Goal: Task Accomplishment & Management: Use online tool/utility

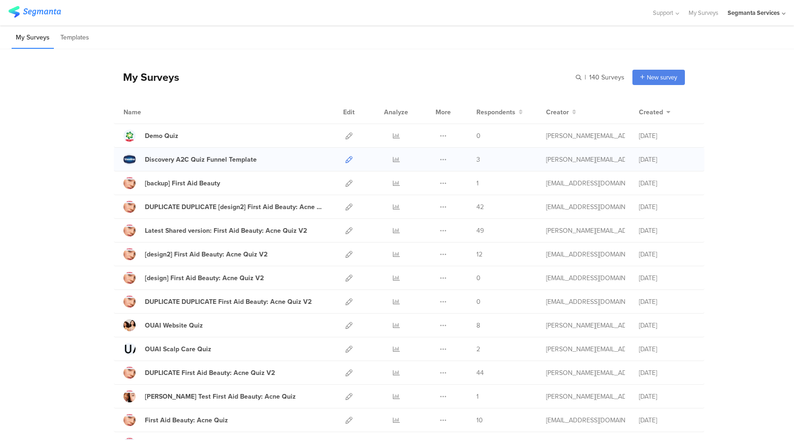
click at [347, 160] on icon at bounding box center [348, 159] width 7 height 7
click at [207, 230] on div "Latest Shared version: First Aid Beauty: Acne Quiz V2" at bounding box center [226, 231] width 162 height 10
click at [393, 230] on icon at bounding box center [396, 230] width 7 height 7
click at [345, 230] on icon at bounding box center [348, 230] width 7 height 7
click at [393, 232] on icon at bounding box center [396, 230] width 7 height 7
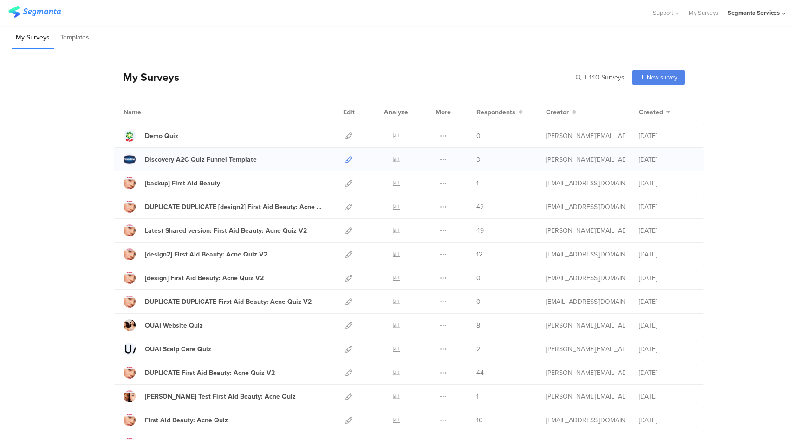
click at [346, 160] on icon at bounding box center [348, 159] width 7 height 7
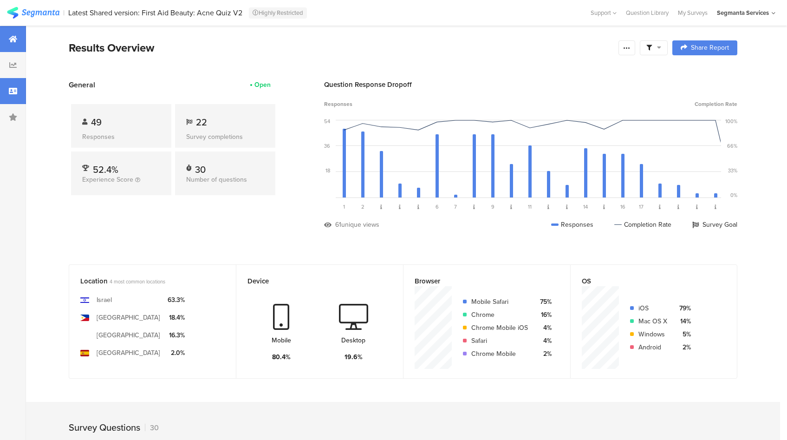
click at [14, 93] on icon at bounding box center [13, 90] width 8 height 7
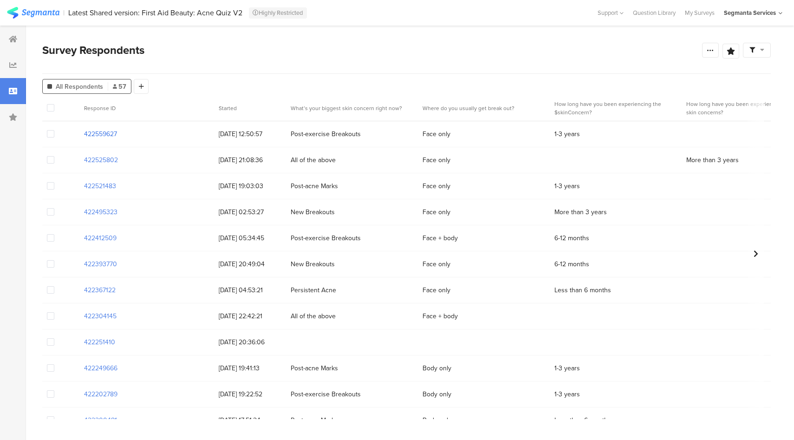
click at [101, 134] on section "422559627" at bounding box center [100, 134] width 33 height 10
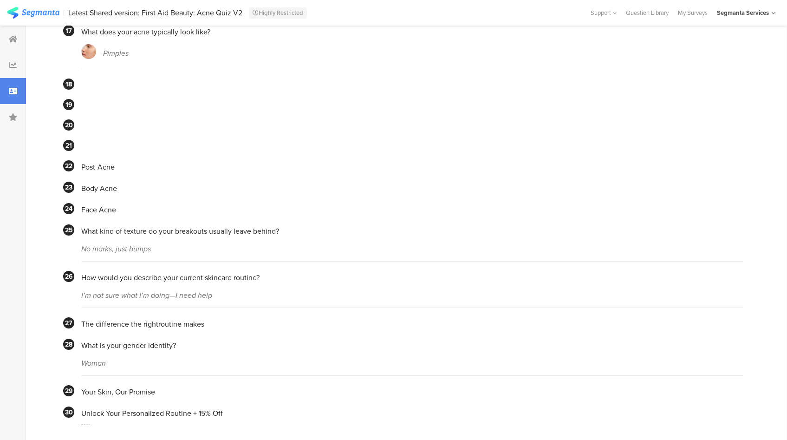
scroll to position [796, 0]
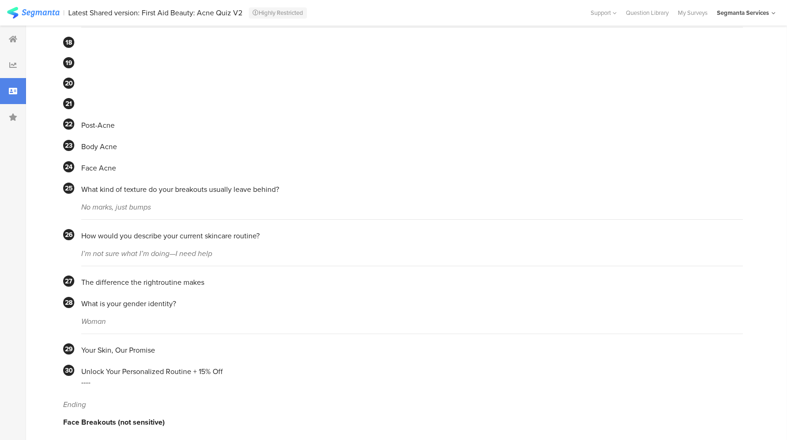
click at [14, 88] on icon at bounding box center [13, 90] width 8 height 7
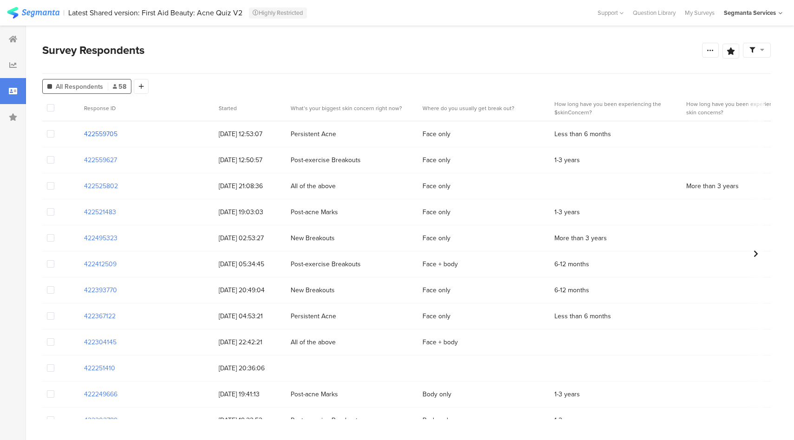
click at [110, 136] on section "422559705" at bounding box center [100, 134] width 33 height 10
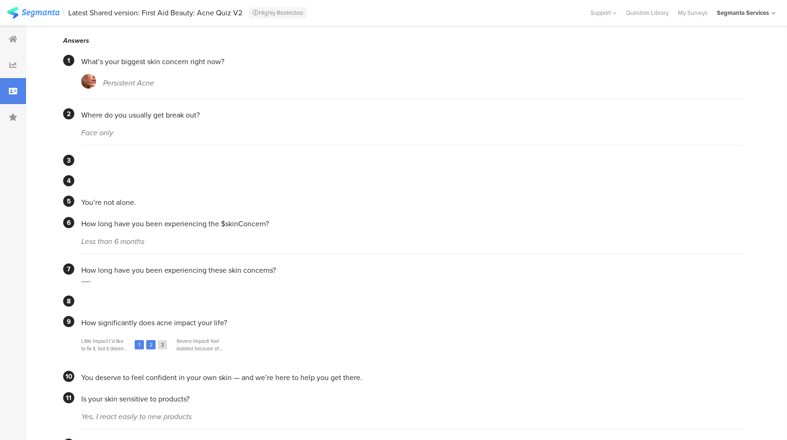
scroll to position [64, 0]
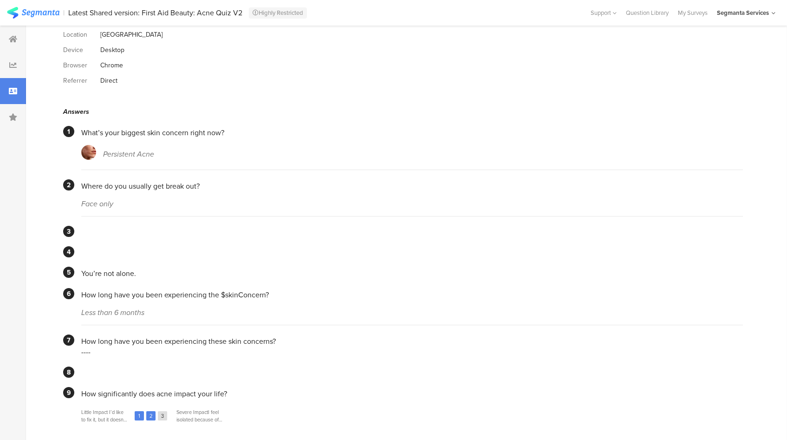
click at [10, 88] on icon at bounding box center [13, 90] width 8 height 7
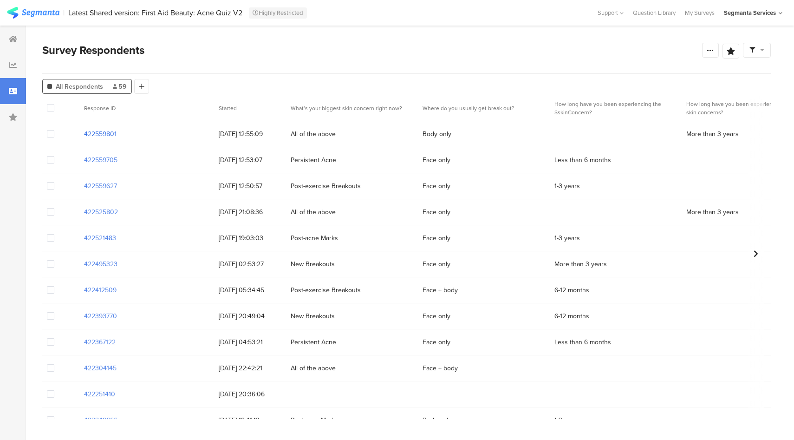
click at [102, 135] on section "422559801" at bounding box center [100, 134] width 33 height 10
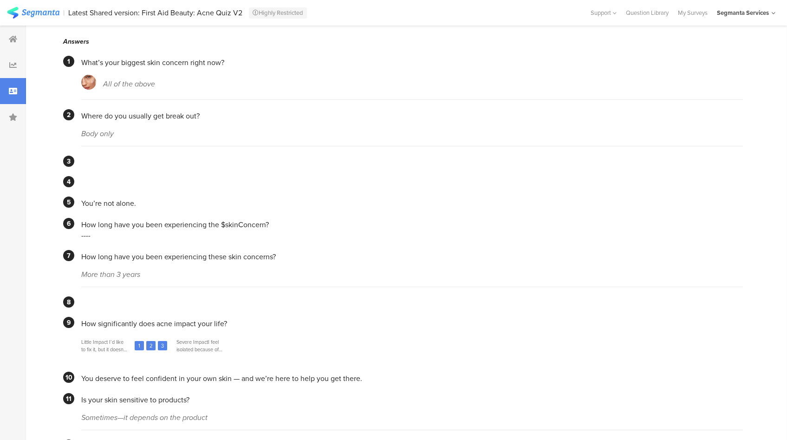
scroll to position [132, 0]
drag, startPoint x: 55, startPoint y: 92, endPoint x: 91, endPoint y: 108, distance: 39.7
click at [13, 92] on icon at bounding box center [13, 90] width 8 height 7
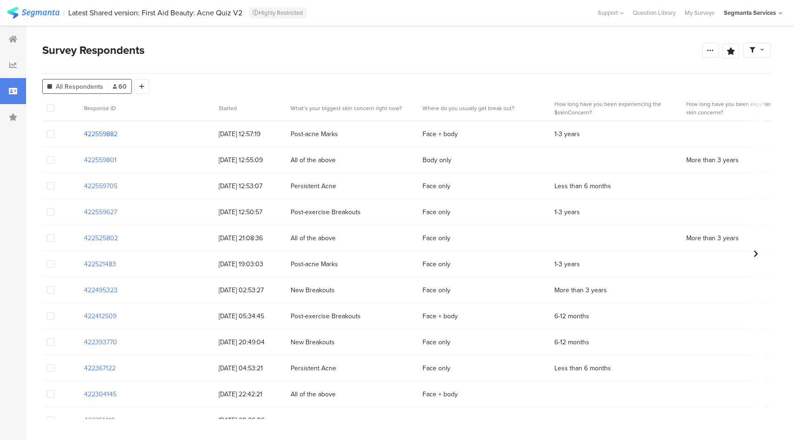
click at [99, 133] on section "422559882" at bounding box center [100, 134] width 33 height 10
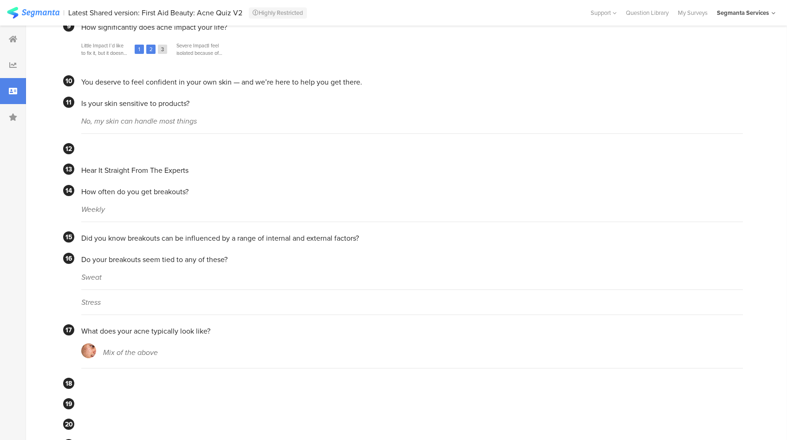
scroll to position [770, 0]
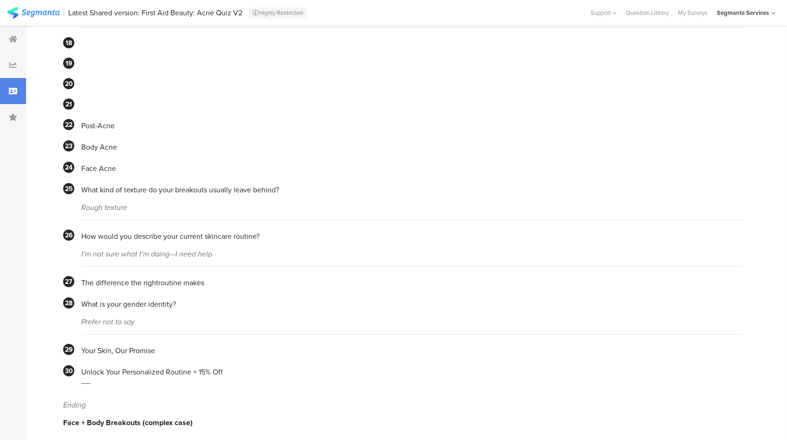
click at [13, 92] on icon at bounding box center [13, 90] width 8 height 7
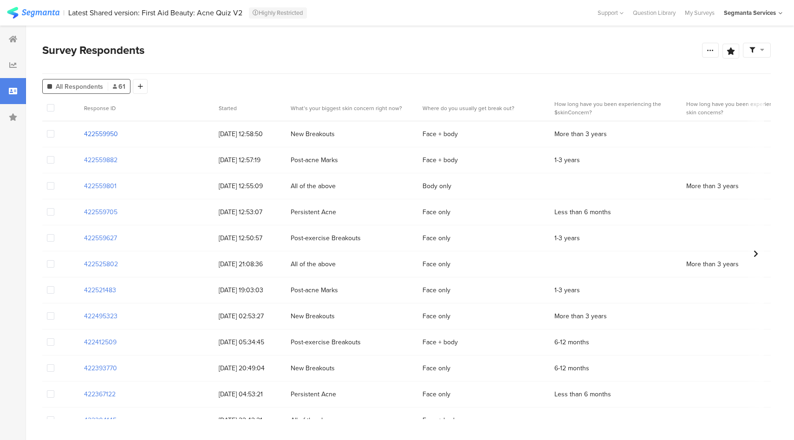
click at [110, 137] on section "422559950" at bounding box center [101, 134] width 34 height 10
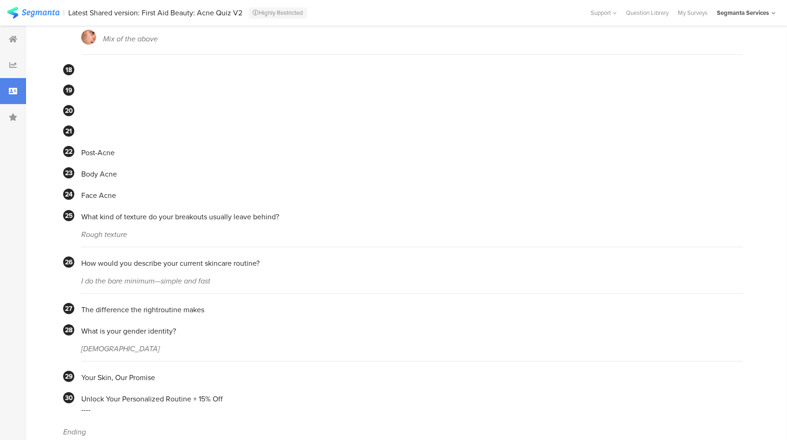
scroll to position [770, 0]
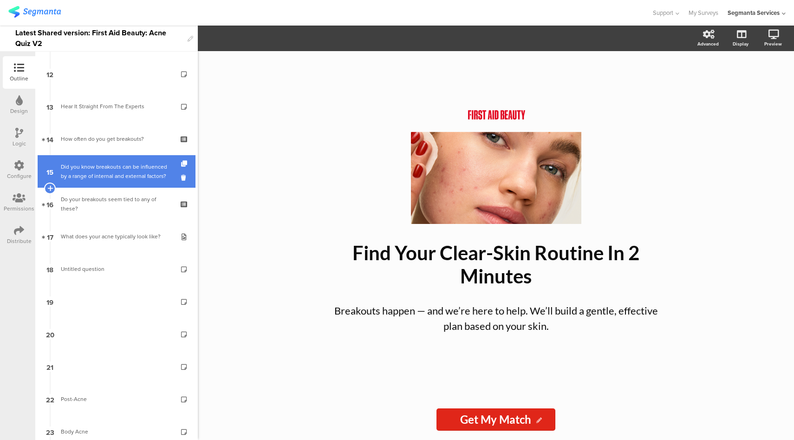
scroll to position [398, 0]
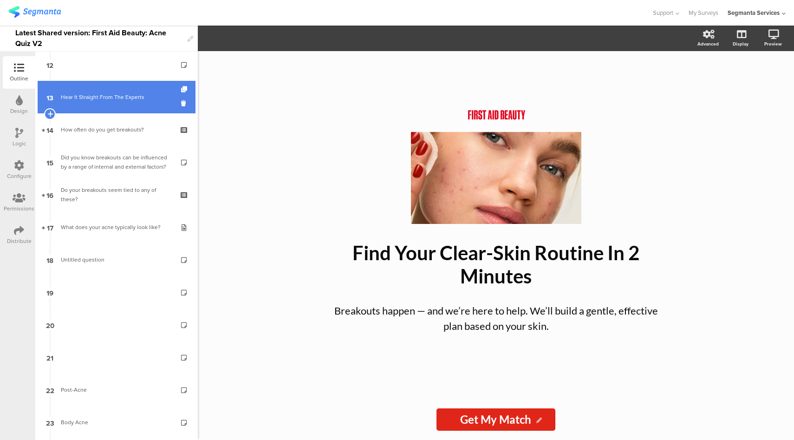
click at [122, 101] on div "Hear It Straight From The Experts" at bounding box center [116, 96] width 111 height 9
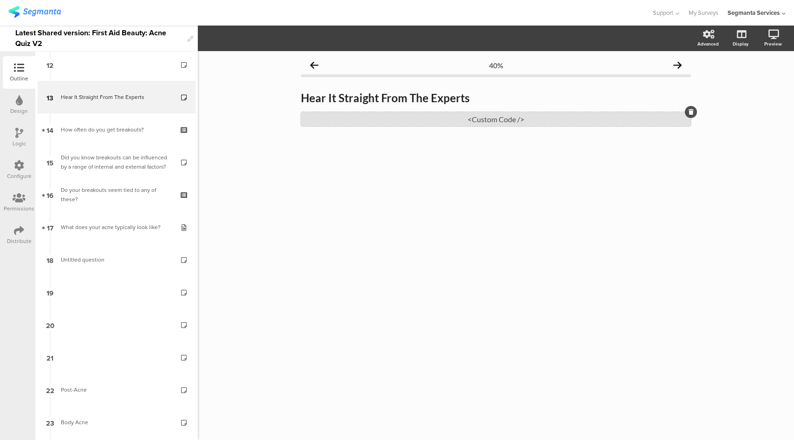
click at [467, 118] on div "<Custom Code />" at bounding box center [496, 119] width 390 height 14
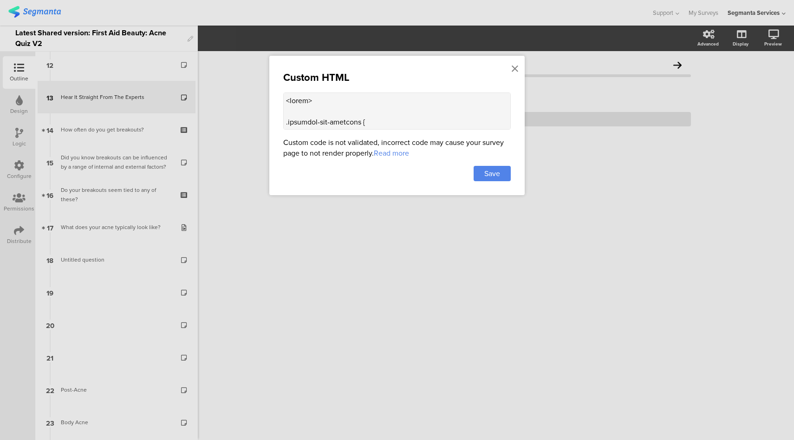
click at [402, 113] on textarea at bounding box center [397, 110] width 228 height 37
click at [374, 108] on textarea at bounding box center [397, 110] width 228 height 37
paste textarea "// Init on load and on page navigation events (SPA/router & back/forward cache)…"
type textarea "<style> .progress-bar-segments { display: none !important; } .animated-router-v…"
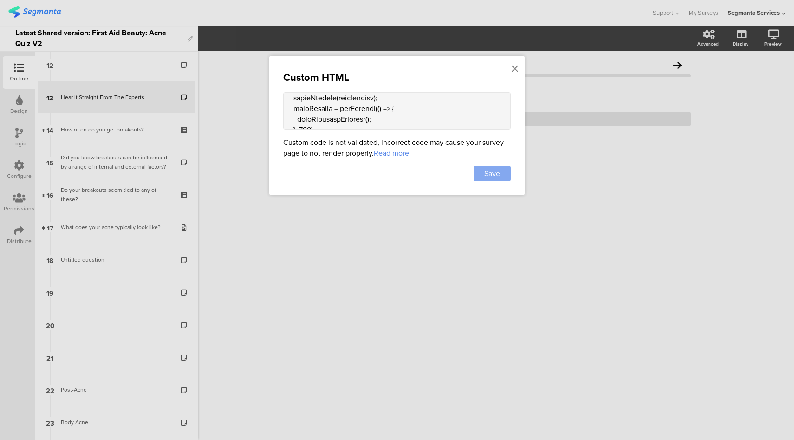
click at [506, 175] on div "Save" at bounding box center [492, 173] width 37 height 15
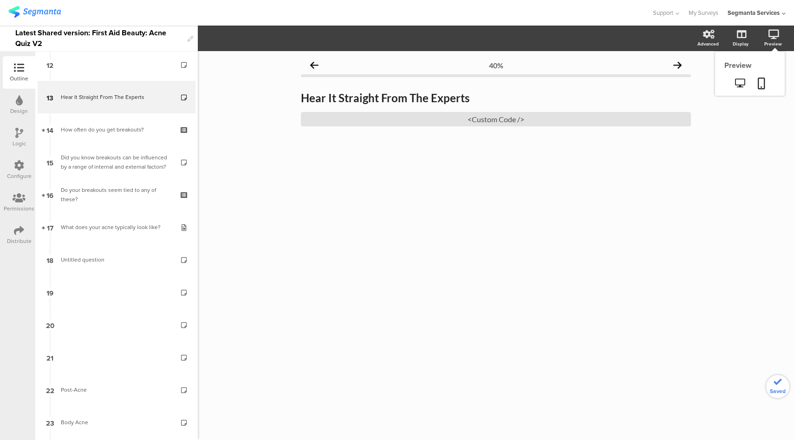
click at [777, 42] on div "Preview" at bounding box center [773, 43] width 18 height 7
click at [739, 86] on icon at bounding box center [740, 82] width 10 height 9
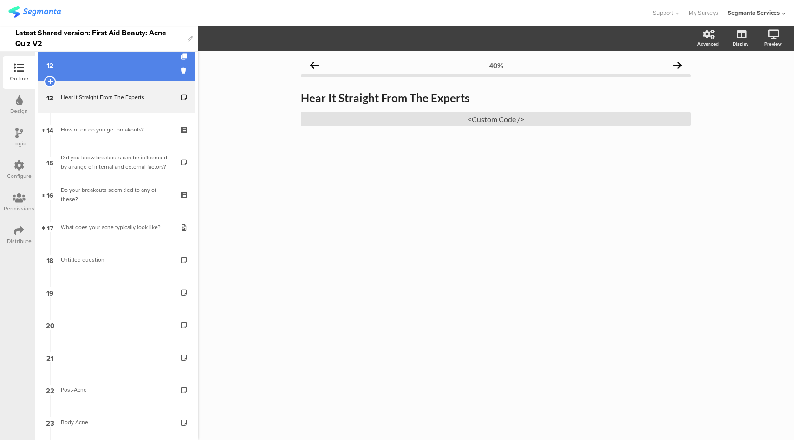
click at [148, 68] on link "12" at bounding box center [117, 64] width 158 height 33
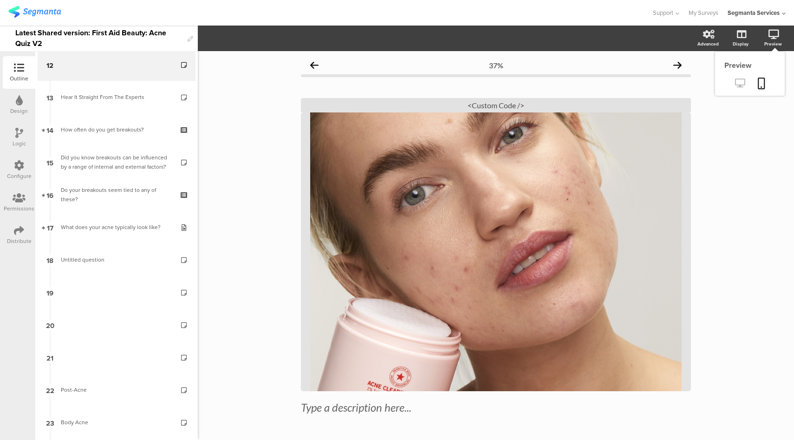
click at [737, 82] on icon at bounding box center [740, 82] width 10 height 9
click at [735, 82] on icon at bounding box center [740, 82] width 10 height 9
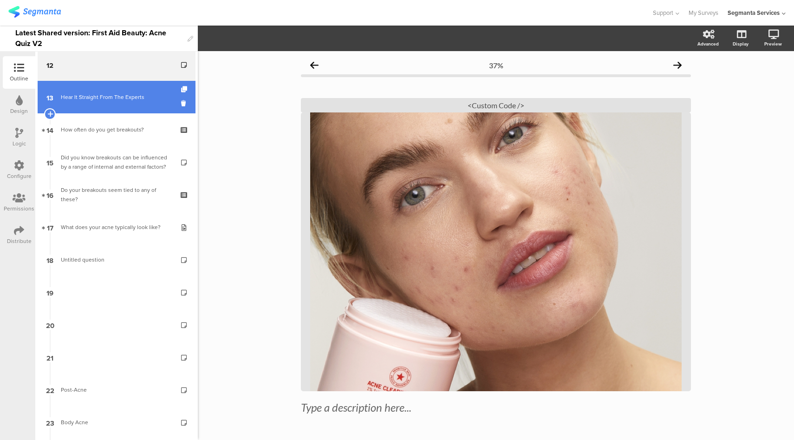
click at [109, 98] on div "Hear It Straight From The Experts" at bounding box center [116, 96] width 111 height 9
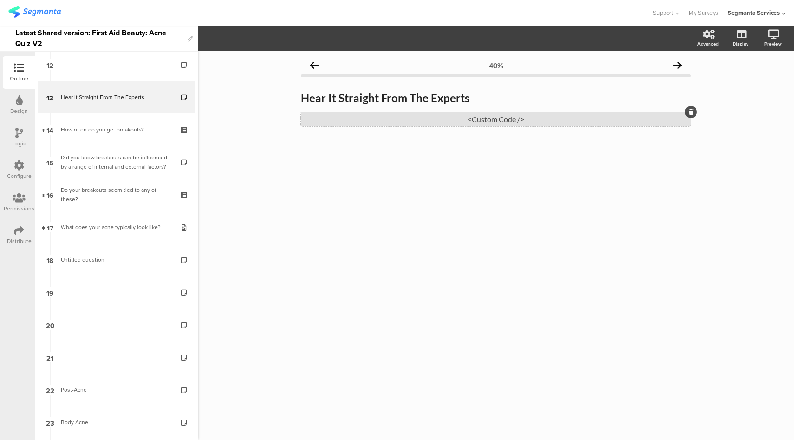
click at [487, 115] on div "<Custom Code />" at bounding box center [496, 119] width 390 height 14
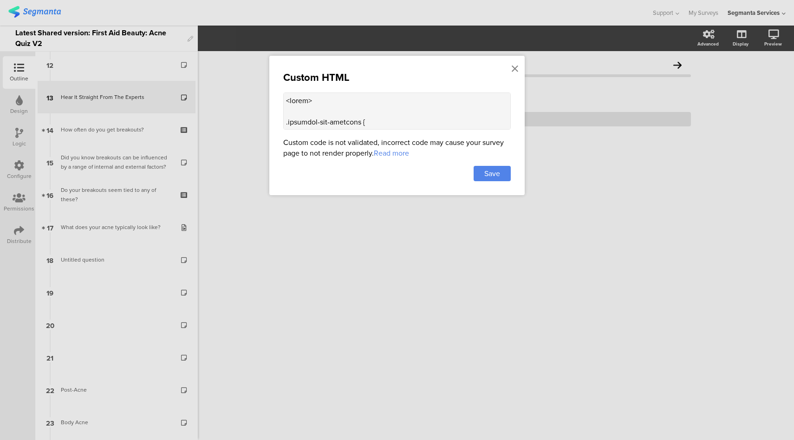
click at [378, 117] on textarea at bounding box center [397, 110] width 228 height 37
paste textarea "// Helper to check if the carousel exists and init function tryInitCarousel() {…"
type textarea "<style> .progress-bar-segments { display: none !important; } .animated-router-v…"
click at [495, 170] on span "Save" at bounding box center [492, 173] width 16 height 11
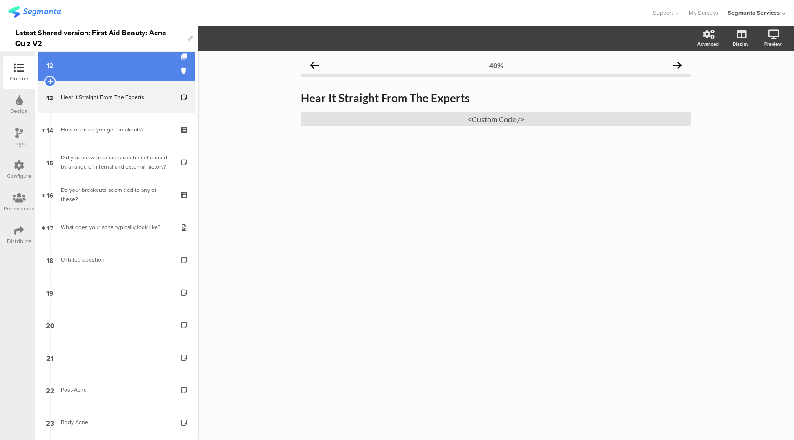
click at [98, 61] on link "12" at bounding box center [117, 64] width 158 height 33
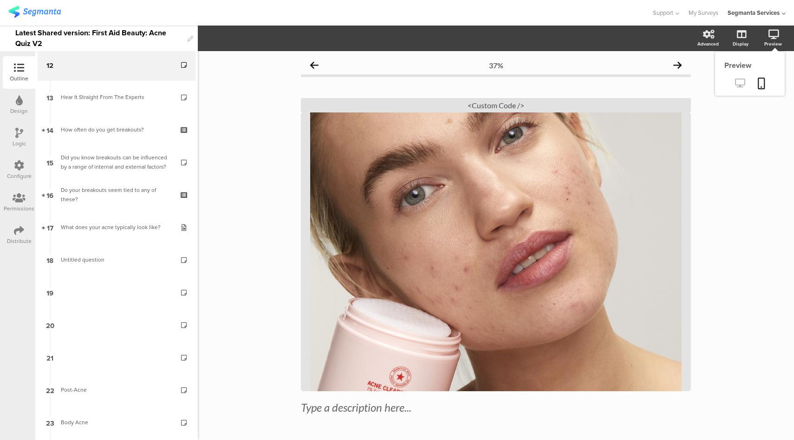
click at [738, 83] on link at bounding box center [740, 83] width 23 height 15
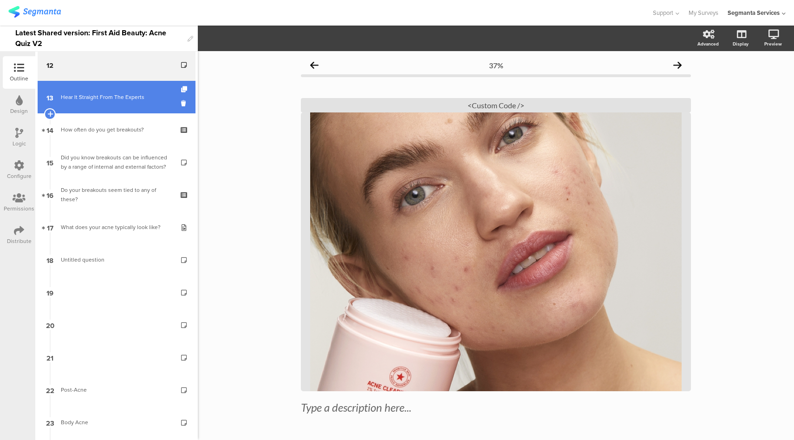
click at [114, 101] on div "Hear It Straight From The Experts" at bounding box center [116, 96] width 111 height 9
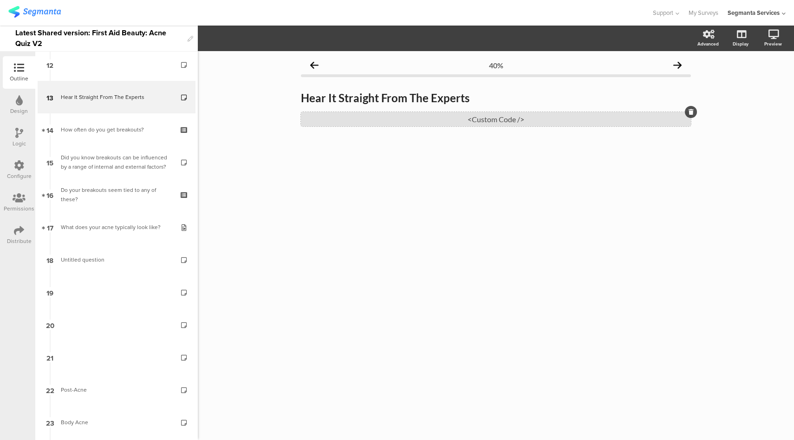
click at [465, 120] on div "<Custom Code />" at bounding box center [496, 119] width 390 height 14
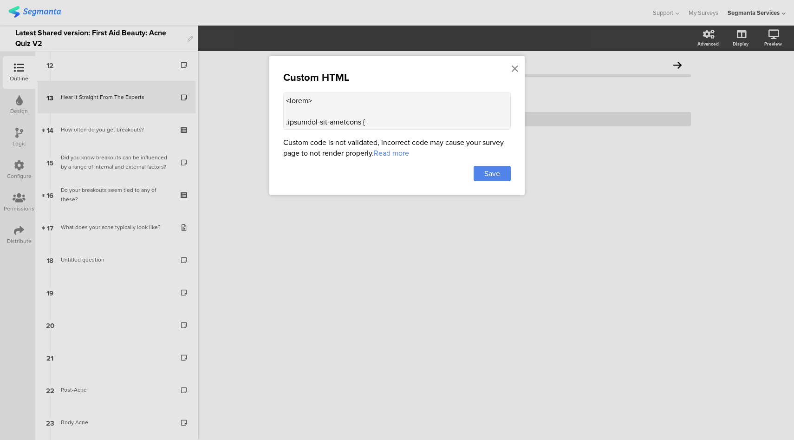
click at [385, 114] on textarea at bounding box center [397, 110] width 228 height 37
paste textarea "const DEBUG = false; // set true while debugging const SELECTOR = '.carousel-co…"
type textarea "<style> .progress-bar-segments { display: none !important; } .animated-router-v…"
click at [487, 175] on span "Save" at bounding box center [492, 173] width 16 height 11
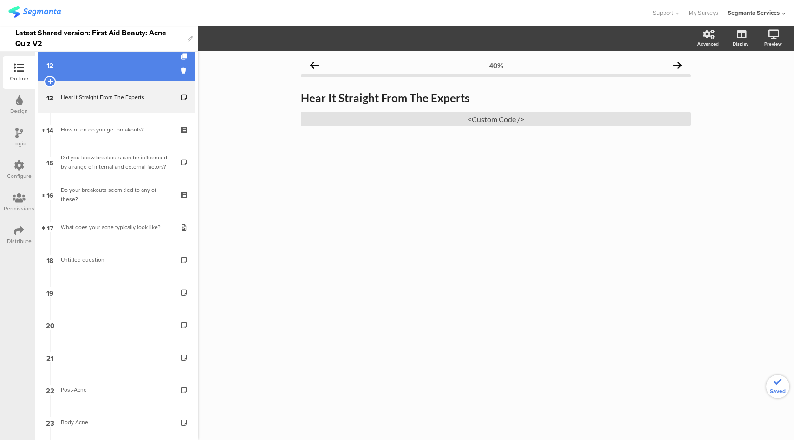
click at [93, 70] on link "12" at bounding box center [117, 64] width 158 height 33
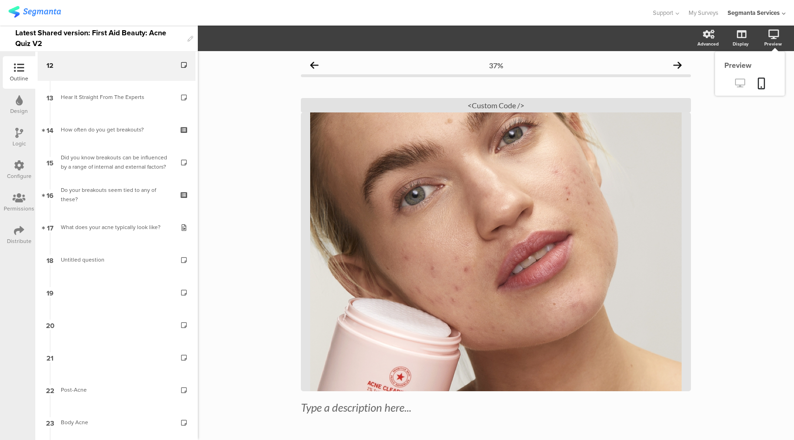
click at [735, 84] on icon at bounding box center [740, 82] width 10 height 9
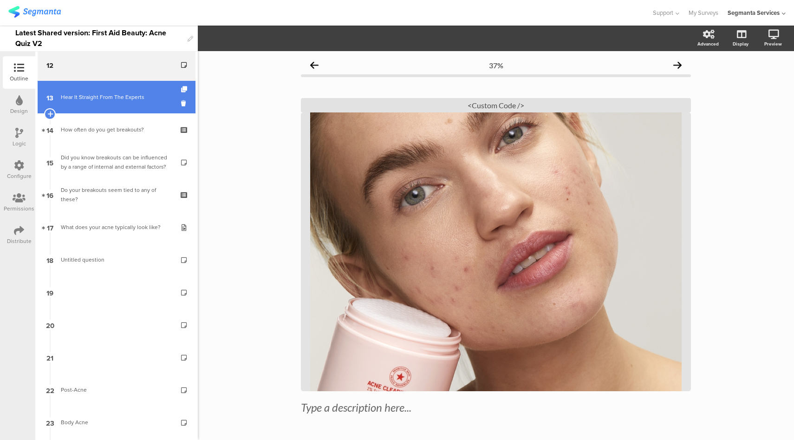
click at [108, 98] on div "Hear It Straight From The Experts" at bounding box center [116, 96] width 111 height 9
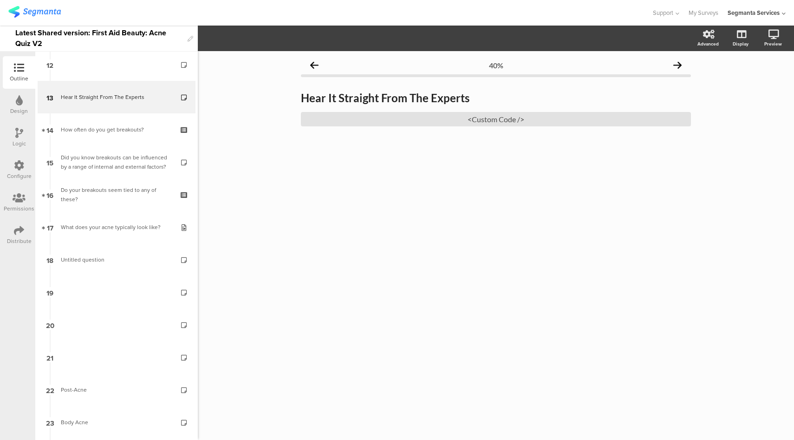
click at [20, 234] on icon at bounding box center [19, 230] width 10 height 10
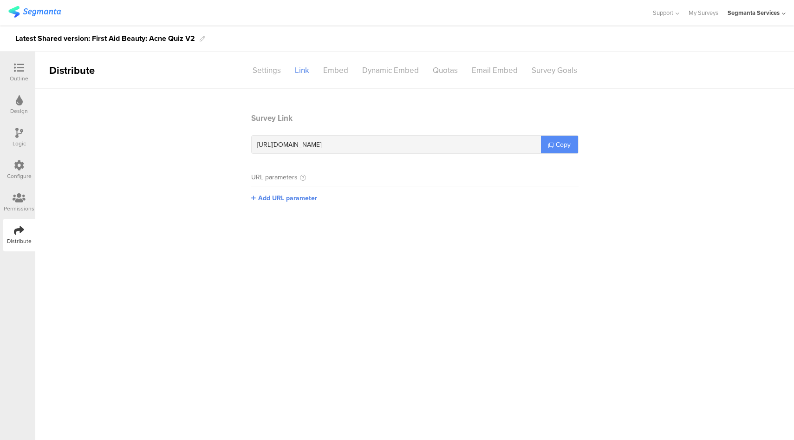
click at [542, 147] on link "Copy" at bounding box center [559, 145] width 37 height 18
click at [20, 77] on div "Outline" at bounding box center [19, 78] width 19 height 8
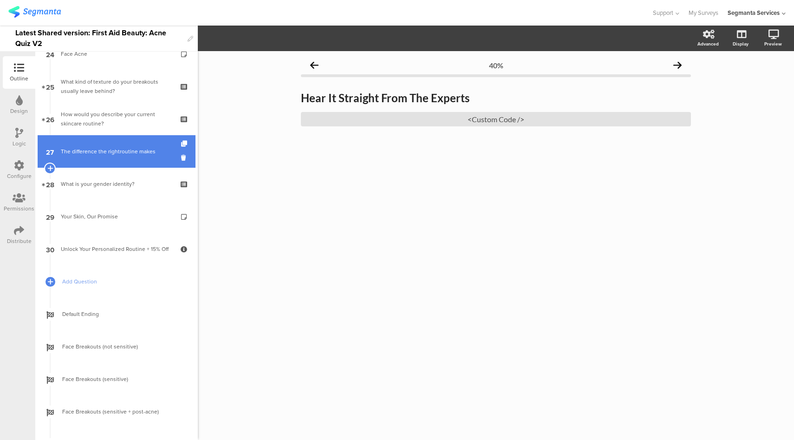
scroll to position [905, 0]
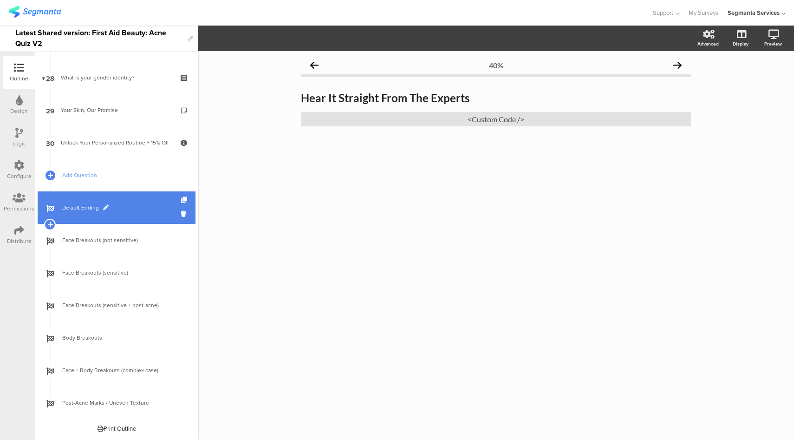
click at [137, 205] on span "Default Ending" at bounding box center [121, 207] width 119 height 9
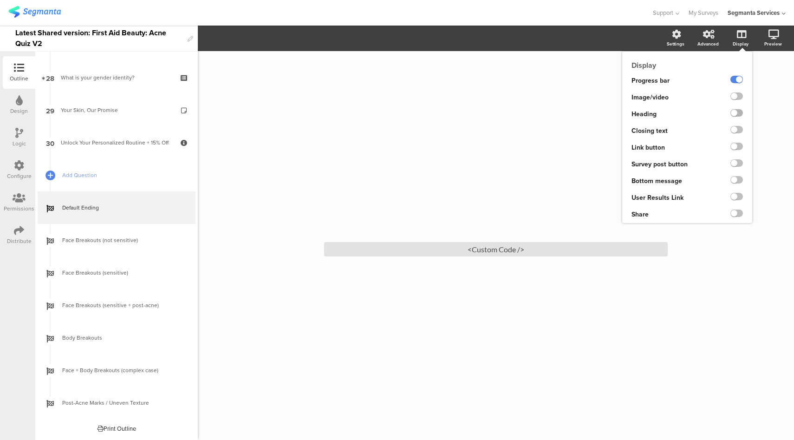
click at [736, 114] on label at bounding box center [736, 112] width 13 height 7
click at [0, 0] on input "checkbox" at bounding box center [0, 0] width 0 height 0
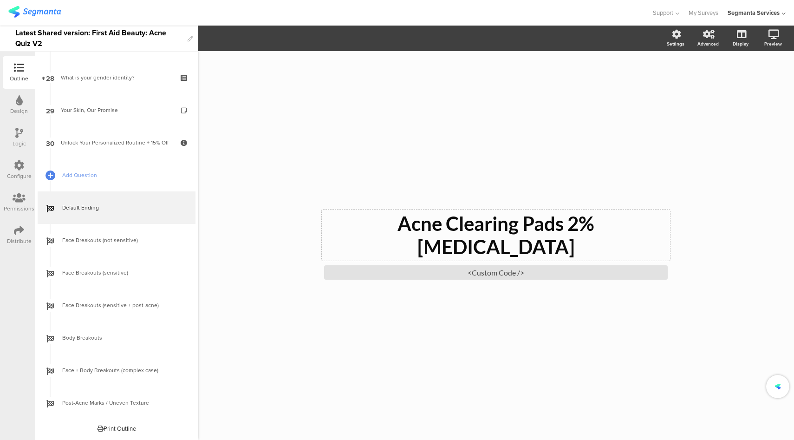
click at [508, 231] on p "Acne Clearing Pads 2% Salicylic Acid" at bounding box center [496, 235] width 344 height 46
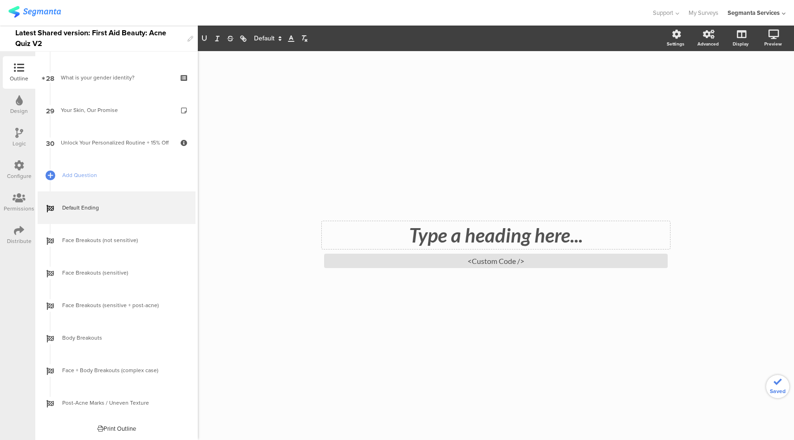
click at [753, 230] on div "/ Type a heading here... <Custom Code />" at bounding box center [496, 245] width 596 height 389
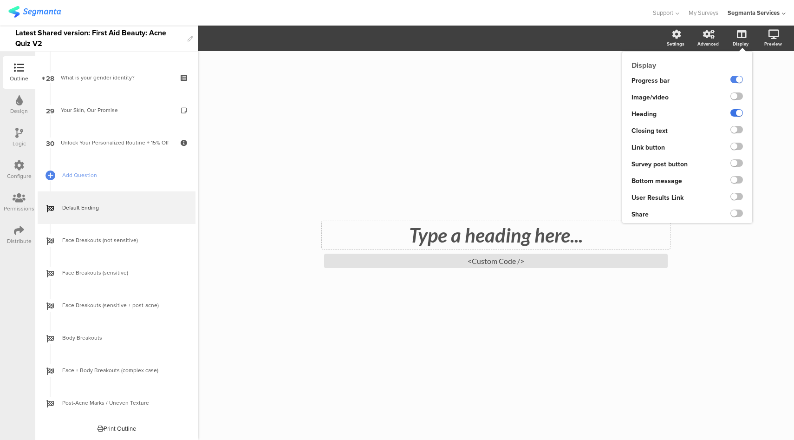
click at [736, 113] on label at bounding box center [736, 112] width 13 height 7
click at [0, 0] on input "checkbox" at bounding box center [0, 0] width 0 height 0
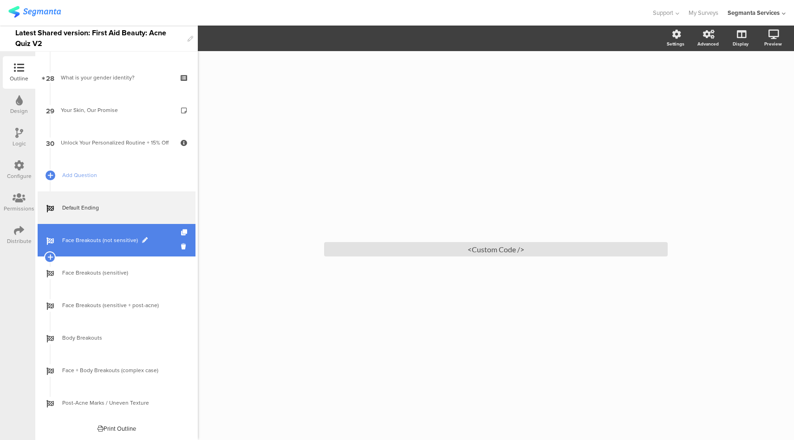
click at [153, 245] on link "Face Breakouts (not sensitive)" at bounding box center [117, 240] width 158 height 33
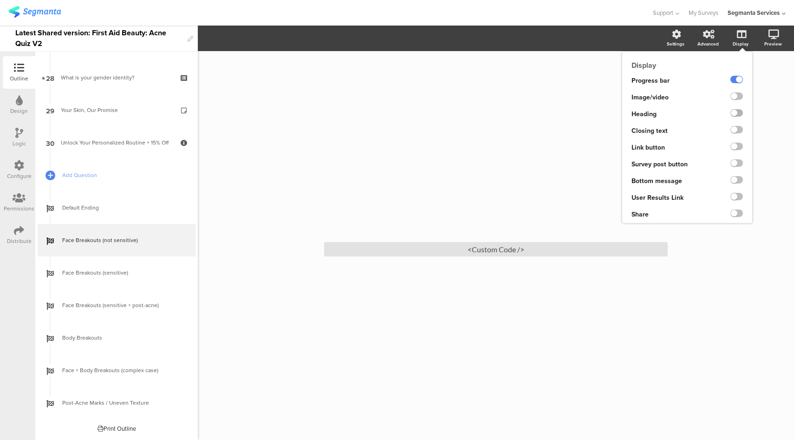
click at [737, 113] on label at bounding box center [736, 112] width 13 height 7
click at [0, 0] on input "checkbox" at bounding box center [0, 0] width 0 height 0
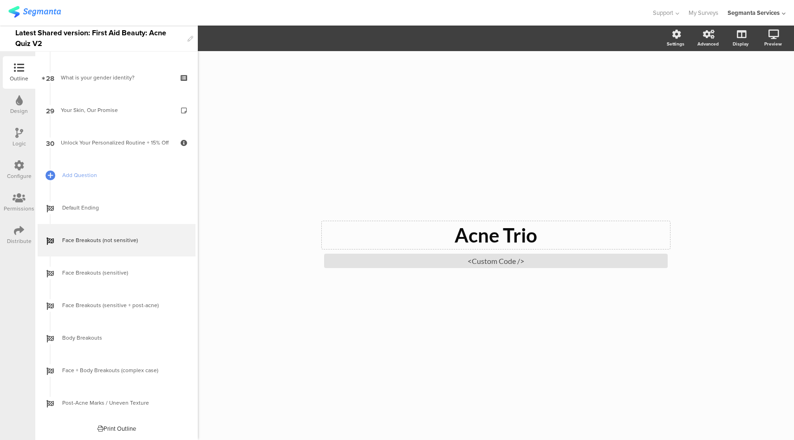
click at [522, 239] on div "Acne Trio Acne Trio" at bounding box center [496, 235] width 348 height 28
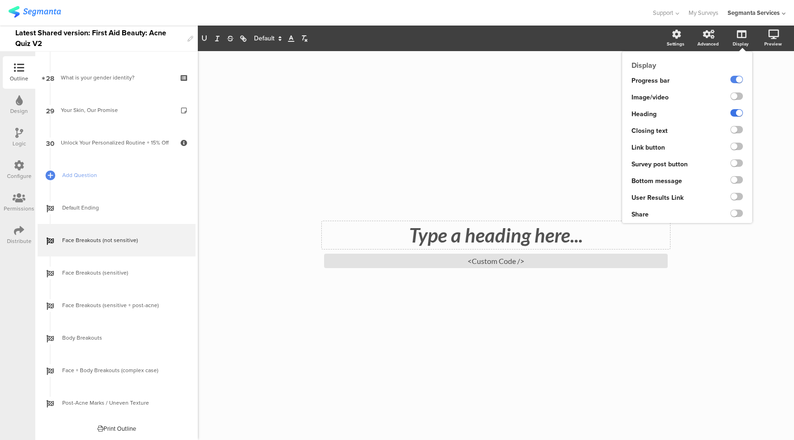
click at [735, 115] on label at bounding box center [736, 112] width 13 height 7
click at [0, 0] on input "checkbox" at bounding box center [0, 0] width 0 height 0
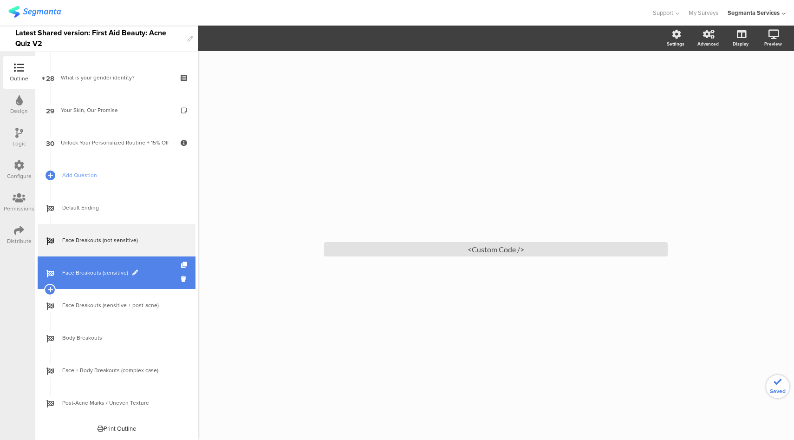
click at [150, 272] on span "Face Breakouts (sensitive)" at bounding box center [121, 272] width 119 height 9
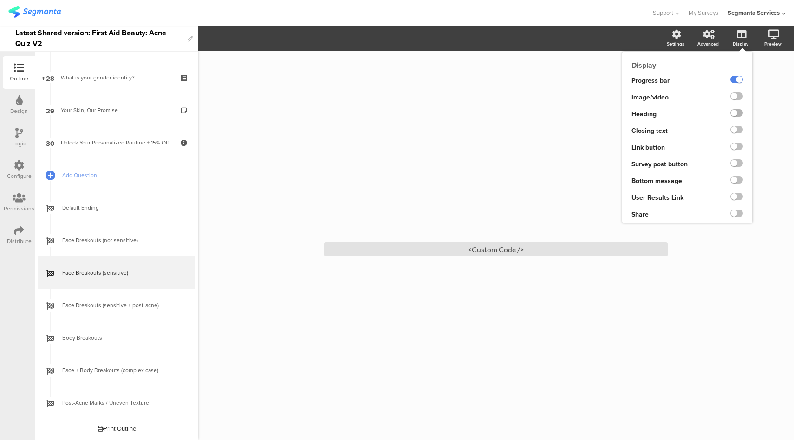
click at [735, 115] on label at bounding box center [736, 112] width 13 height 7
click at [0, 0] on input "checkbox" at bounding box center [0, 0] width 0 height 0
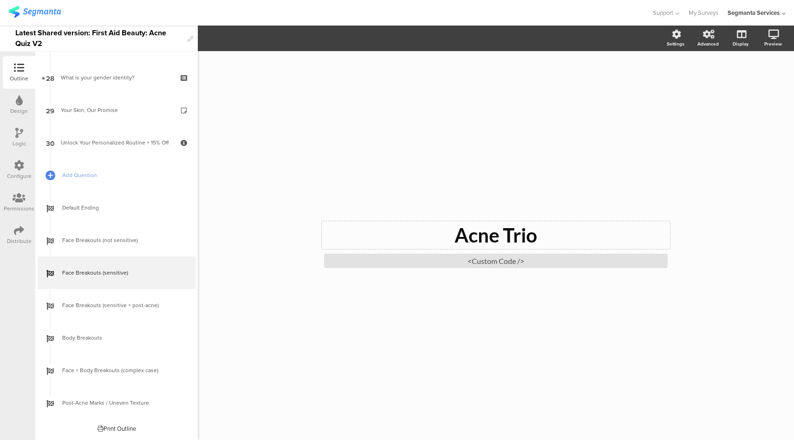
click at [493, 243] on div "Acne Trio Acne Trio" at bounding box center [496, 235] width 348 height 28
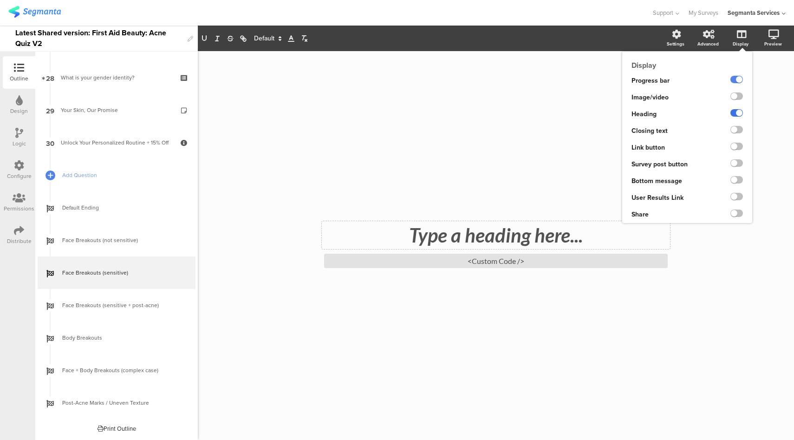
click at [736, 115] on label at bounding box center [736, 112] width 13 height 7
click at [0, 0] on input "checkbox" at bounding box center [0, 0] width 0 height 0
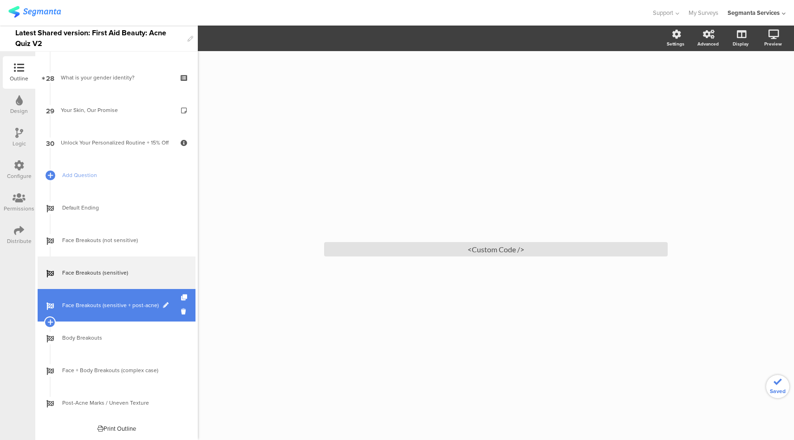
click at [137, 314] on link "Face Breakouts (sensitive + post-acne)" at bounding box center [117, 305] width 158 height 33
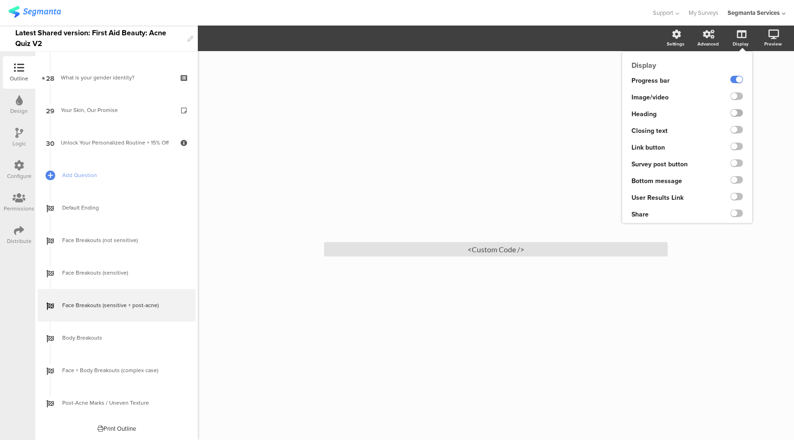
click at [737, 115] on label at bounding box center [736, 112] width 13 height 7
click at [0, 0] on input "checkbox" at bounding box center [0, 0] width 0 height 0
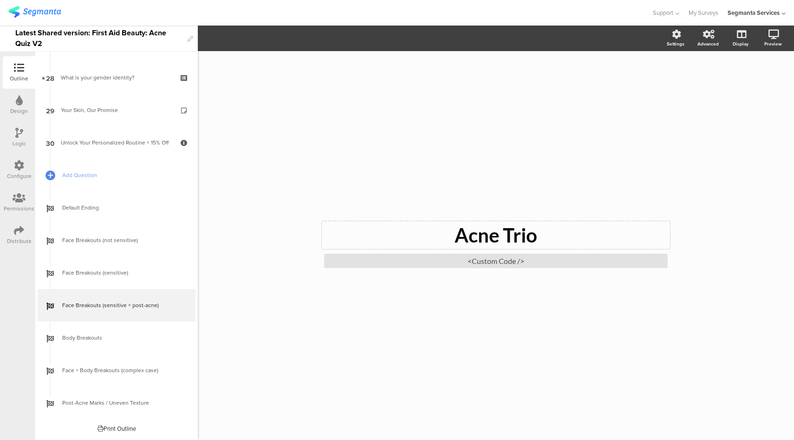
click at [508, 232] on p "Acne Trio" at bounding box center [496, 234] width 344 height 23
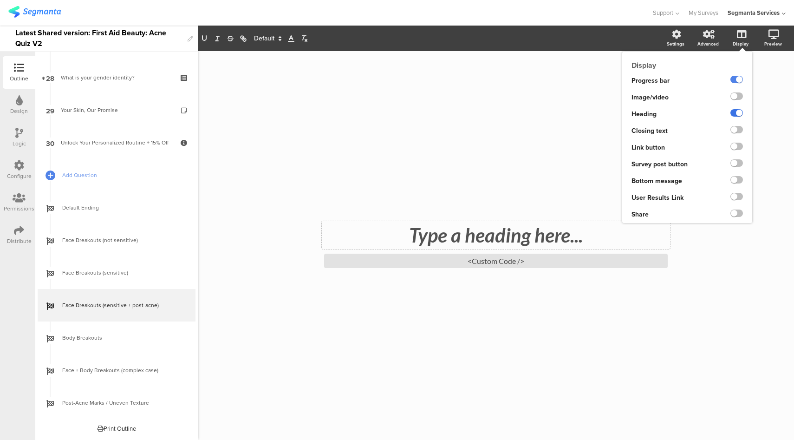
click at [733, 114] on label at bounding box center [736, 112] width 13 height 7
click at [0, 0] on input "checkbox" at bounding box center [0, 0] width 0 height 0
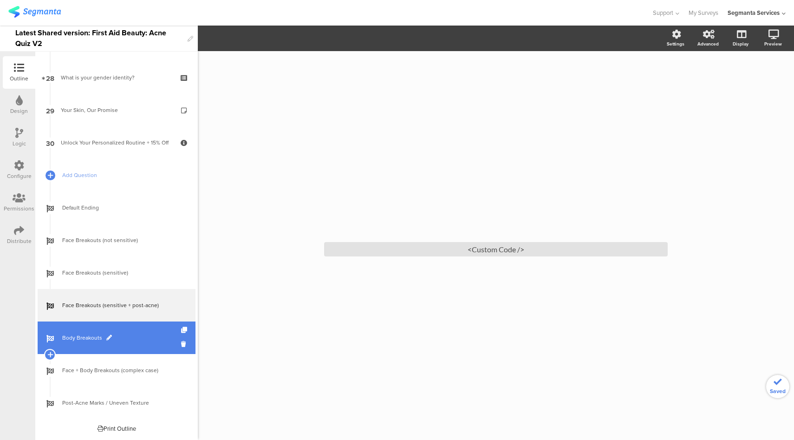
click at [130, 341] on span "Body Breakouts" at bounding box center [121, 337] width 119 height 9
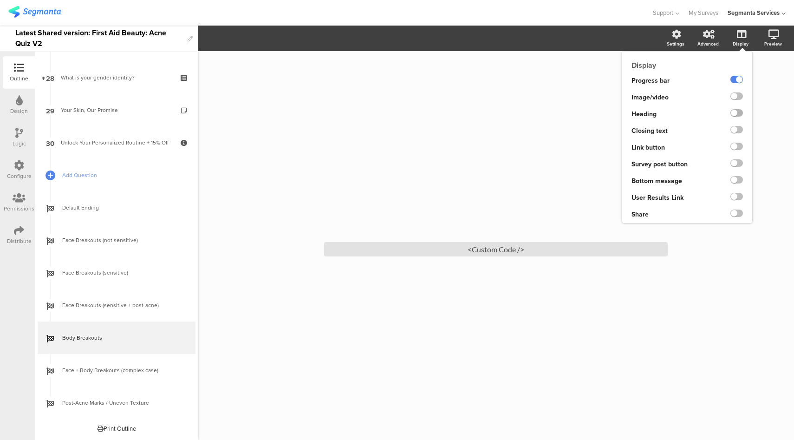
click at [738, 111] on label at bounding box center [736, 112] width 13 height 7
click at [0, 0] on input "checkbox" at bounding box center [0, 0] width 0 height 0
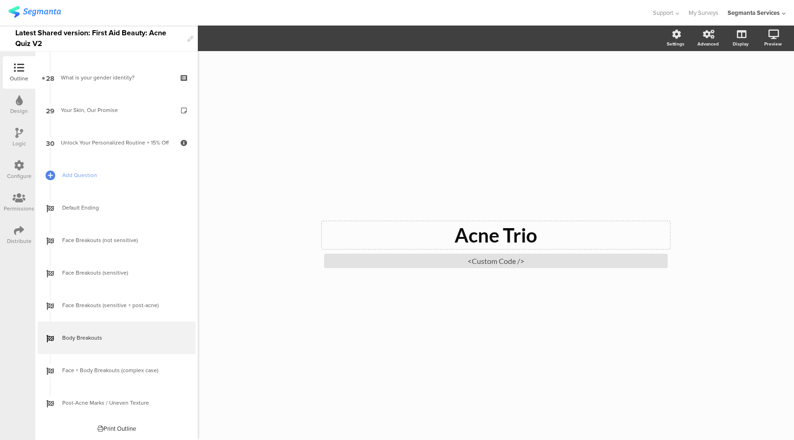
click at [522, 233] on p "Acne Trio" at bounding box center [496, 234] width 344 height 23
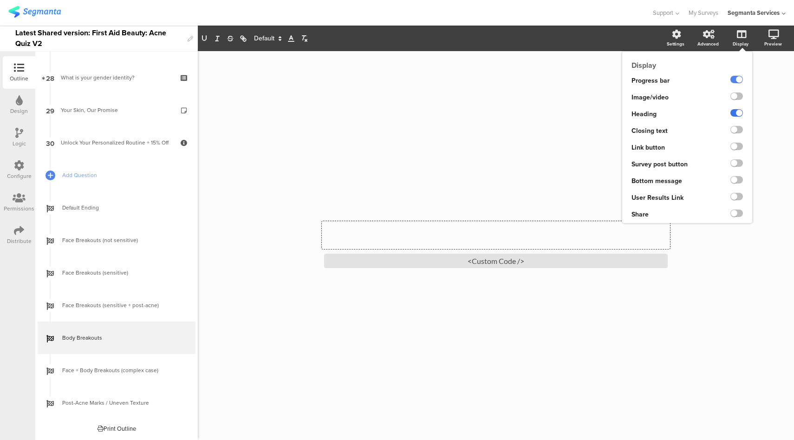
click at [736, 112] on label at bounding box center [736, 112] width 13 height 7
click at [0, 0] on input "checkbox" at bounding box center [0, 0] width 0 height 0
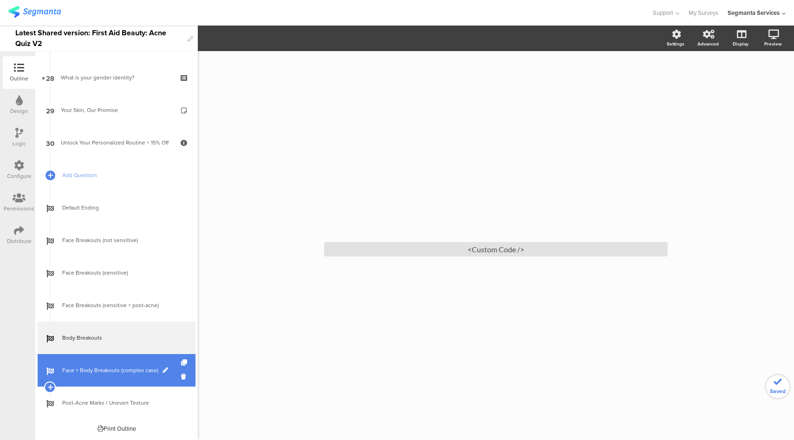
click at [148, 379] on link "Face + Body Breakouts (complex case)" at bounding box center [117, 370] width 158 height 33
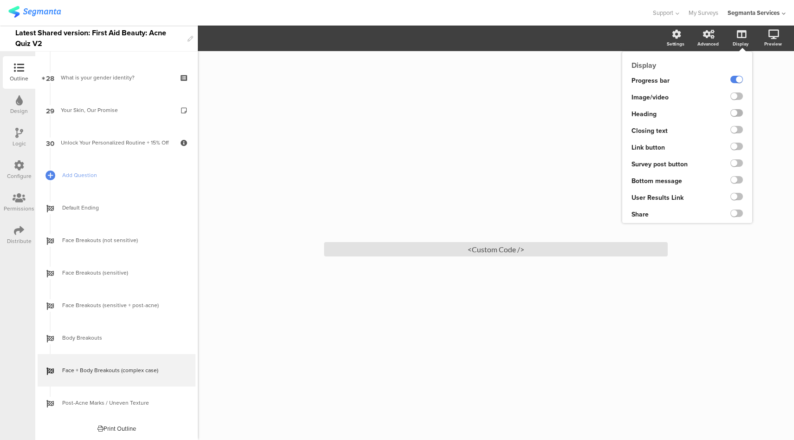
click at [739, 114] on label at bounding box center [736, 112] width 13 height 7
click at [0, 0] on input "checkbox" at bounding box center [0, 0] width 0 height 0
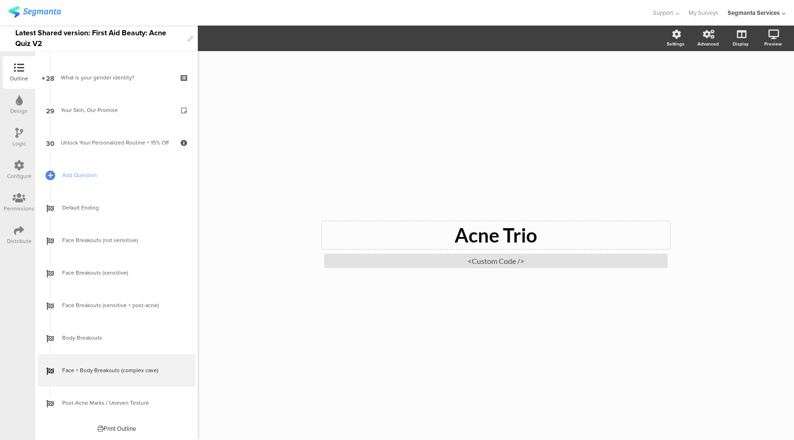
click at [501, 237] on div "Acne Trio Acne Trio" at bounding box center [496, 235] width 348 height 28
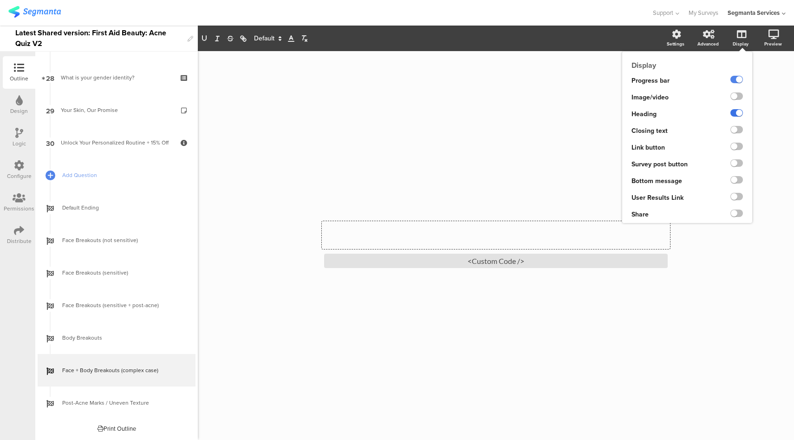
click at [735, 114] on label at bounding box center [736, 112] width 13 height 7
click at [0, 0] on input "checkbox" at bounding box center [0, 0] width 0 height 0
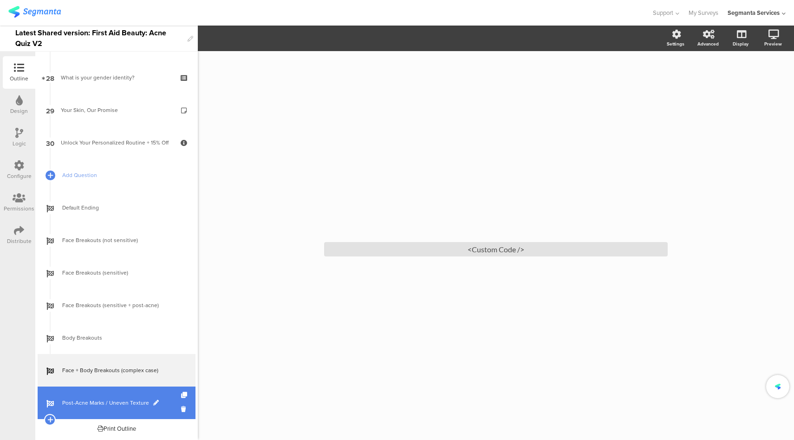
click at [154, 414] on link "Post-Acne Marks / Uneven Texture" at bounding box center [117, 402] width 158 height 33
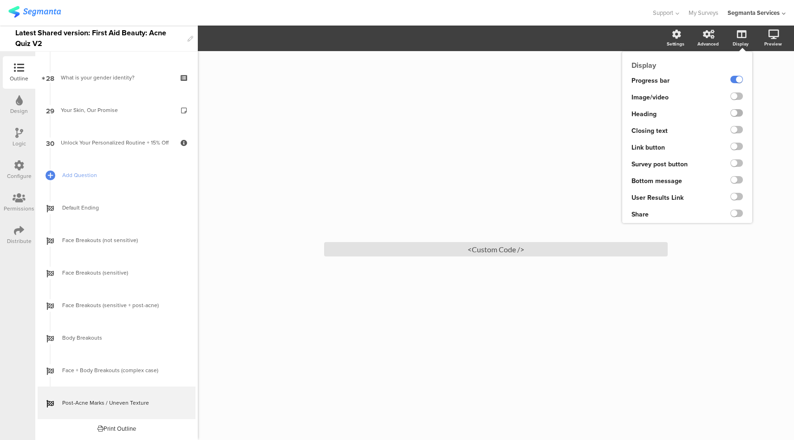
click at [738, 112] on label at bounding box center [736, 112] width 13 height 7
click at [0, 0] on input "checkbox" at bounding box center [0, 0] width 0 height 0
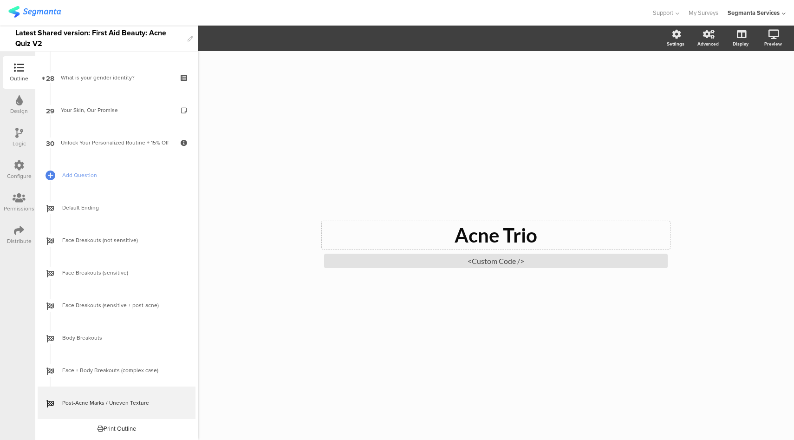
click at [486, 239] on div "Acne Trio Acne Trio" at bounding box center [496, 235] width 348 height 28
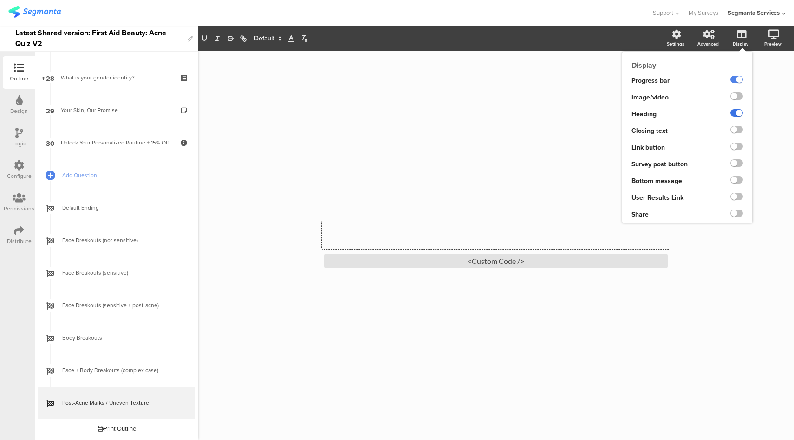
click at [738, 112] on label at bounding box center [736, 112] width 13 height 7
click at [0, 0] on input "checkbox" at bounding box center [0, 0] width 0 height 0
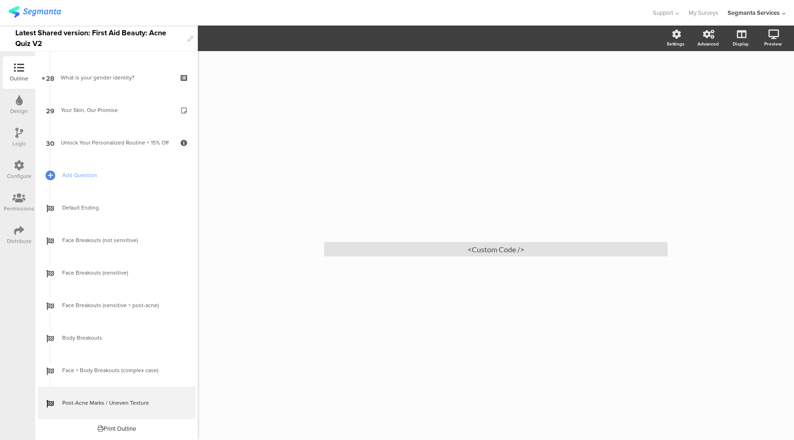
click at [25, 234] on div "Distribute" at bounding box center [19, 235] width 33 height 33
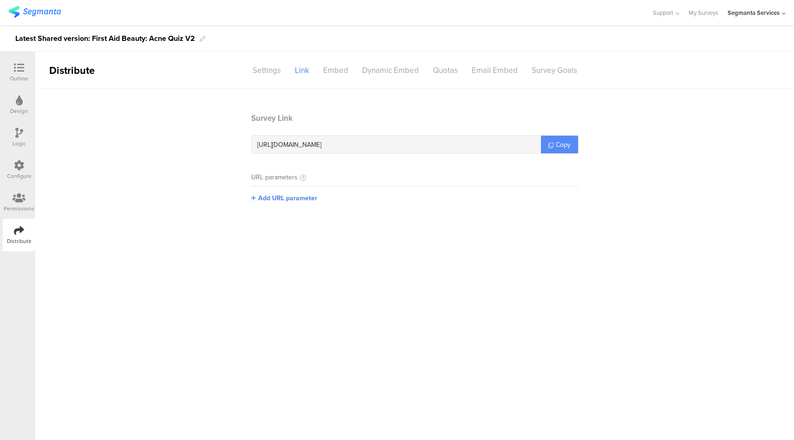
click at [557, 144] on span "Copy" at bounding box center [563, 145] width 15 height 10
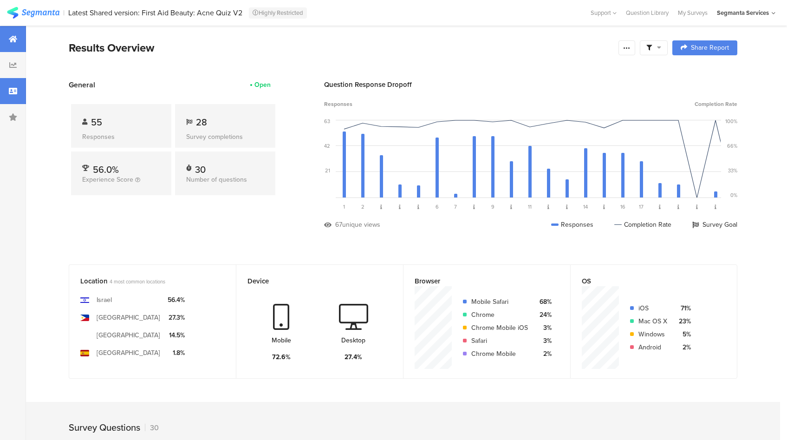
click at [11, 94] on icon at bounding box center [13, 90] width 8 height 7
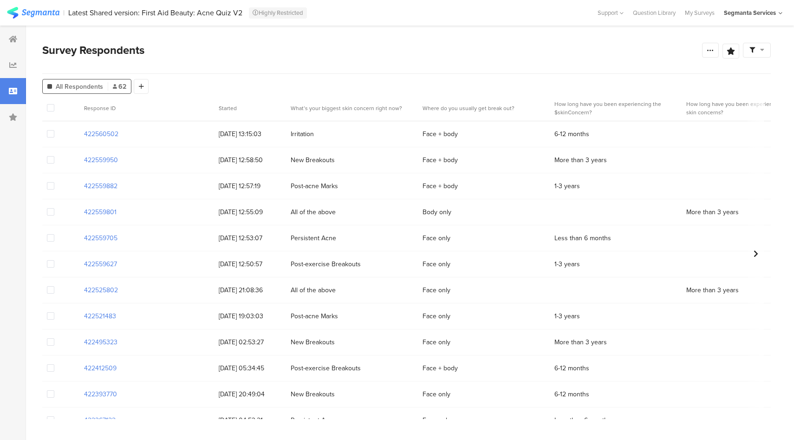
click at [114, 132] on section "422560502" at bounding box center [101, 134] width 34 height 10
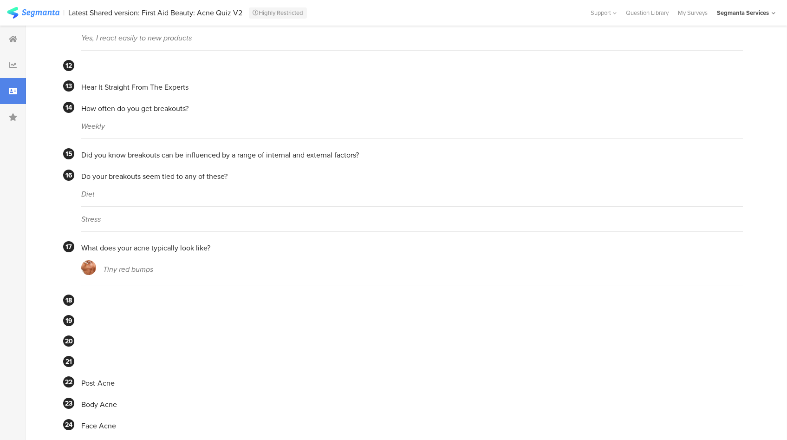
scroll to position [514, 0]
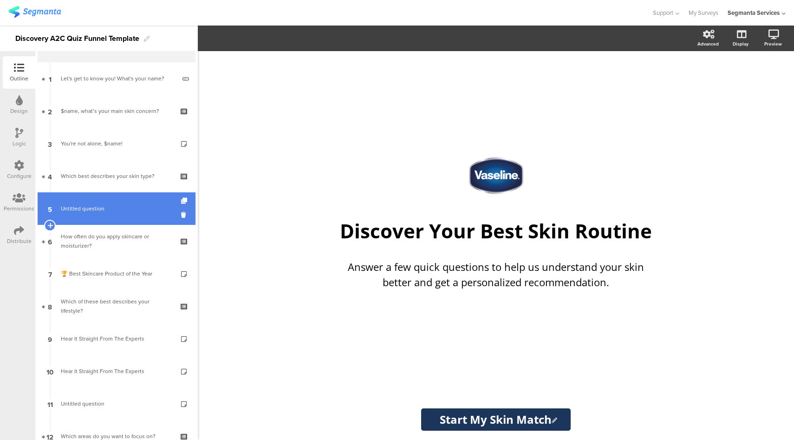
scroll to position [35, 0]
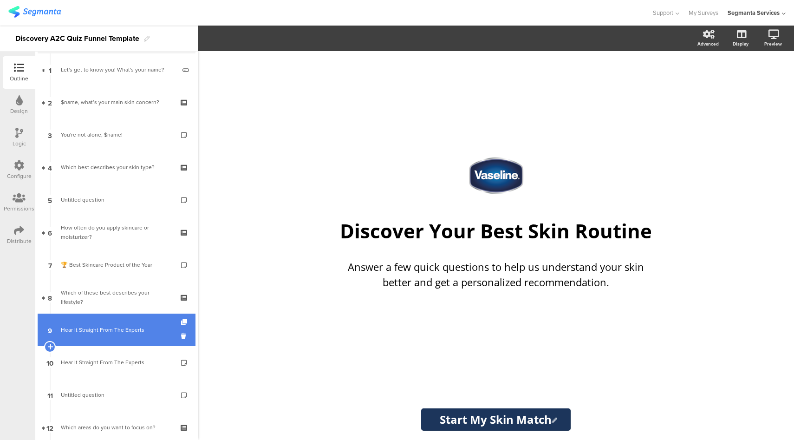
click at [95, 332] on div "Hear It Straight From The Experts" at bounding box center [116, 329] width 111 height 9
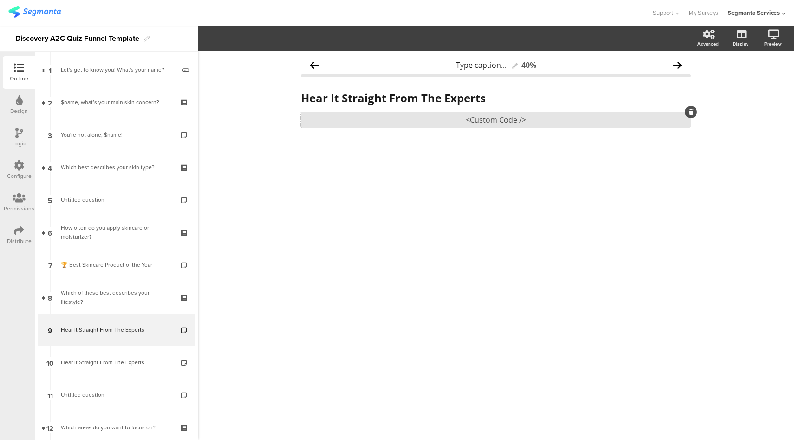
click at [438, 118] on div "<Custom Code />" at bounding box center [496, 120] width 390 height 16
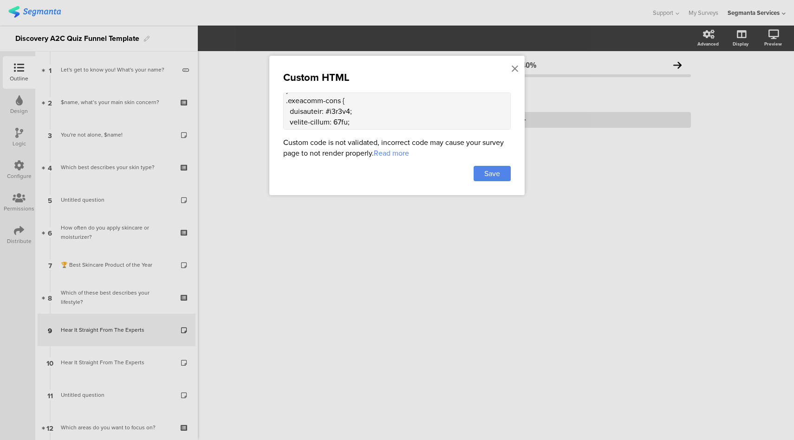
scroll to position [1614, 0]
click at [324, 109] on textarea at bounding box center [397, 110] width 228 height 37
click at [368, 110] on textarea at bounding box center [397, 110] width 228 height 37
paste textarea "const DEBUG = false; // set true while debugging const SELECTOR = '.carousel-co…"
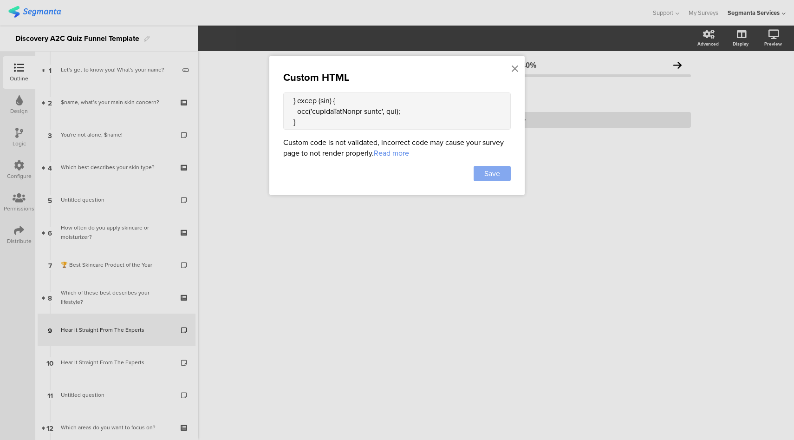
type textarea "<style> .progress-bar-segments { display: none !important; } .animated-router-v…"
click at [494, 171] on span "Save" at bounding box center [492, 173] width 16 height 11
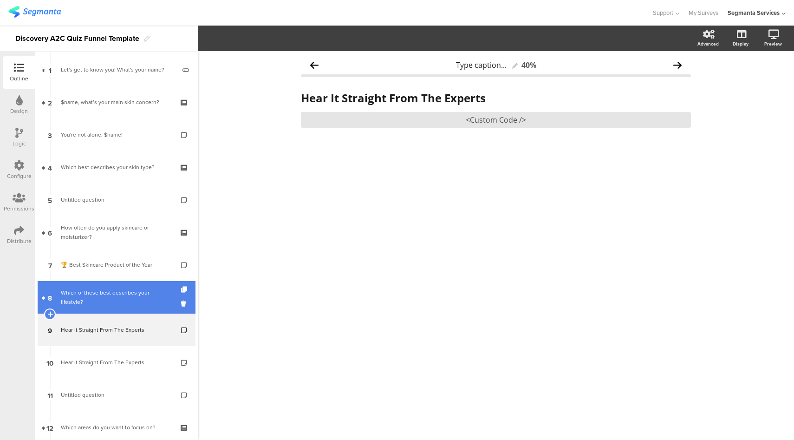
click at [113, 289] on div "Which of these best describes your lifestyle?" at bounding box center [116, 297] width 111 height 19
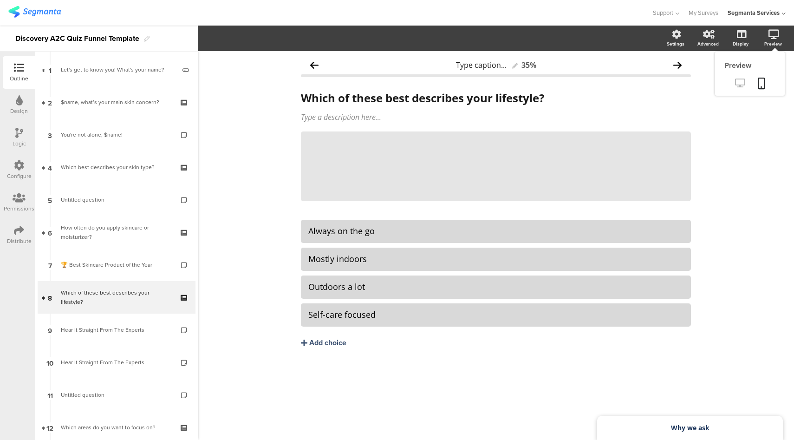
click at [739, 87] on icon at bounding box center [740, 82] width 10 height 9
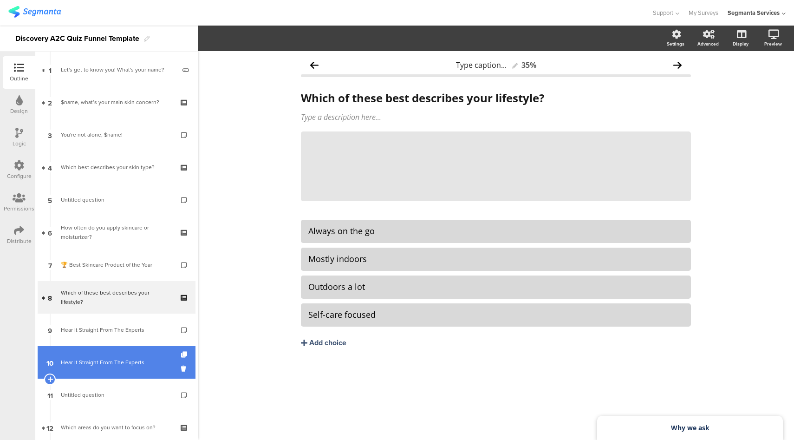
click at [94, 370] on link "10 Hear It Straight From The Experts" at bounding box center [117, 362] width 158 height 33
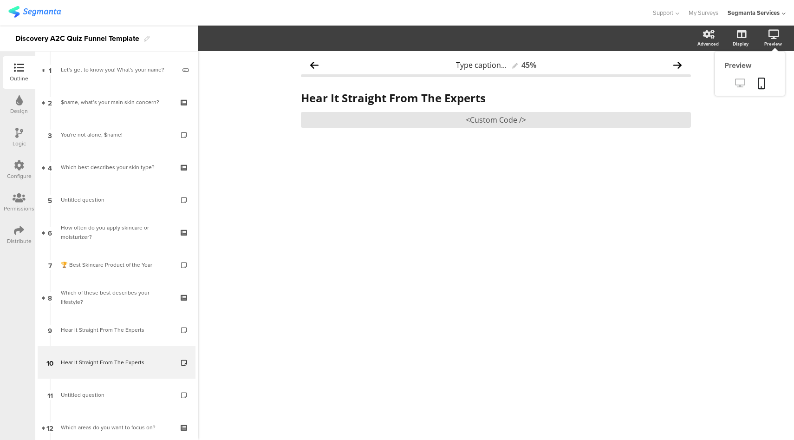
click at [734, 84] on link at bounding box center [740, 83] width 23 height 15
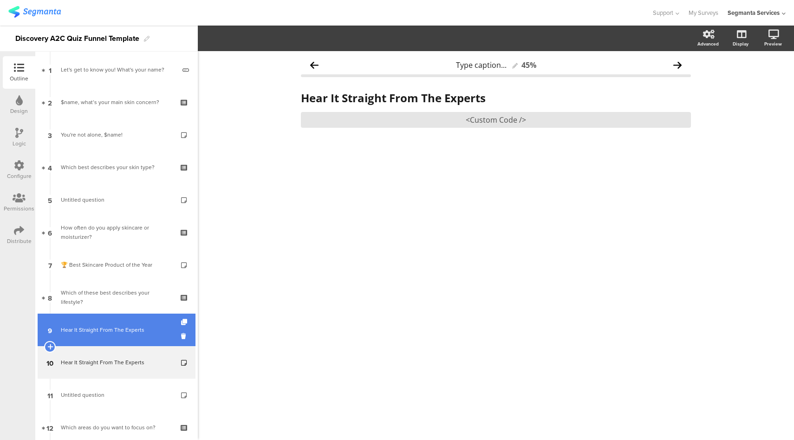
click at [109, 337] on link "9 Hear It Straight From The Experts" at bounding box center [117, 329] width 158 height 33
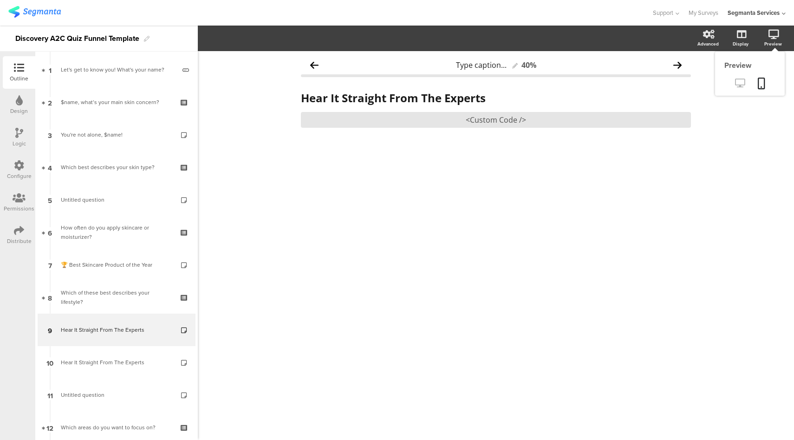
click at [738, 78] on link at bounding box center [740, 83] width 23 height 15
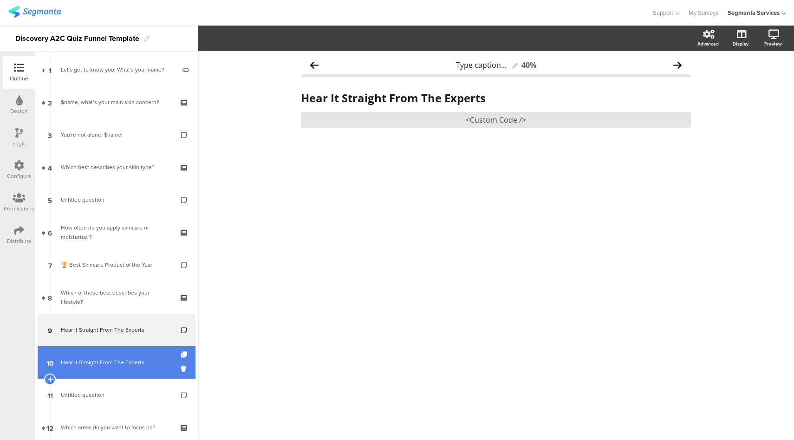
click at [106, 369] on link "10 Hear It Straight From The Experts" at bounding box center [117, 362] width 158 height 33
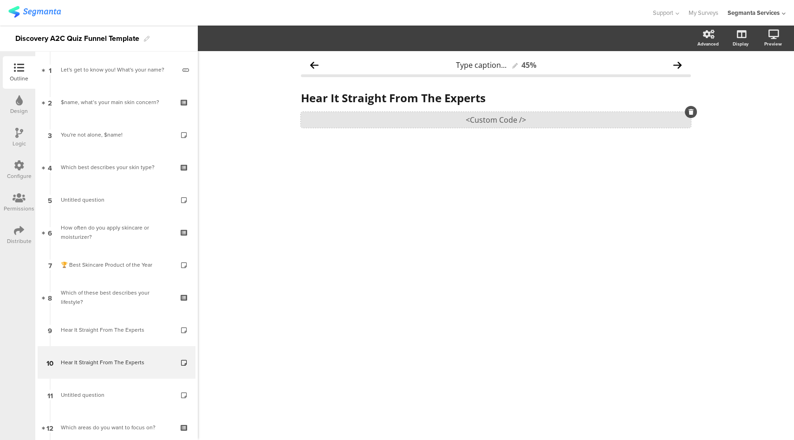
click at [474, 124] on div "<Custom Code />" at bounding box center [496, 120] width 390 height 16
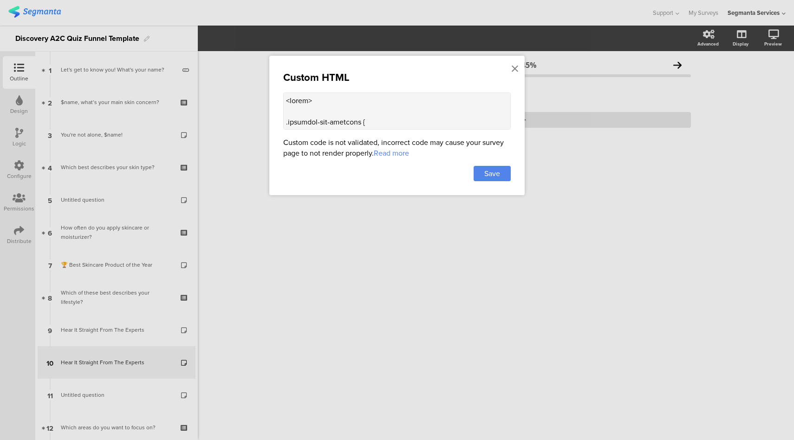
click at [380, 125] on textarea at bounding box center [397, 110] width 228 height 37
click at [404, 113] on textarea at bounding box center [397, 110] width 228 height 37
paste textarea "const DEBUG = false; // set true while debugging const SELECTOR = '.carousel-co…"
type textarea "<style> .progress-bar-segments { display: none !important; } .animated-router-v…"
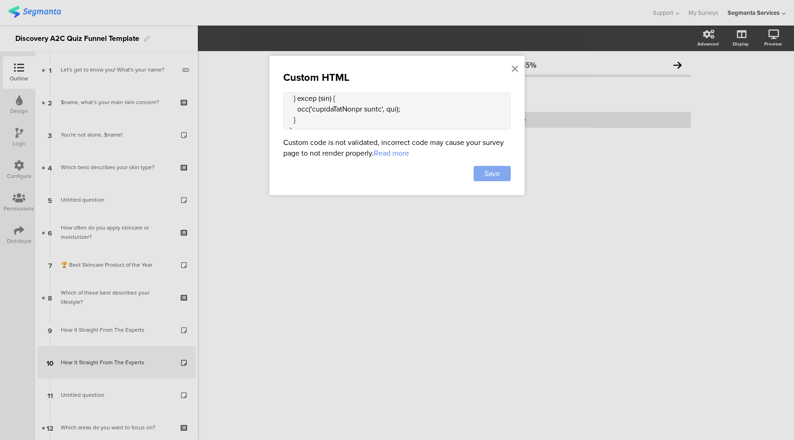
click at [498, 169] on span "Save" at bounding box center [492, 173] width 16 height 11
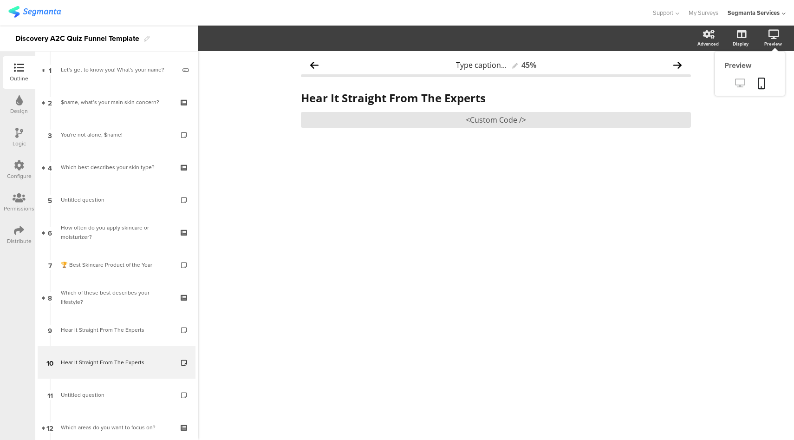
click at [741, 83] on icon at bounding box center [740, 82] width 10 height 9
click at [387, 17] on div at bounding box center [325, 12] width 635 height 15
